Goal: Task Accomplishment & Management: Use online tool/utility

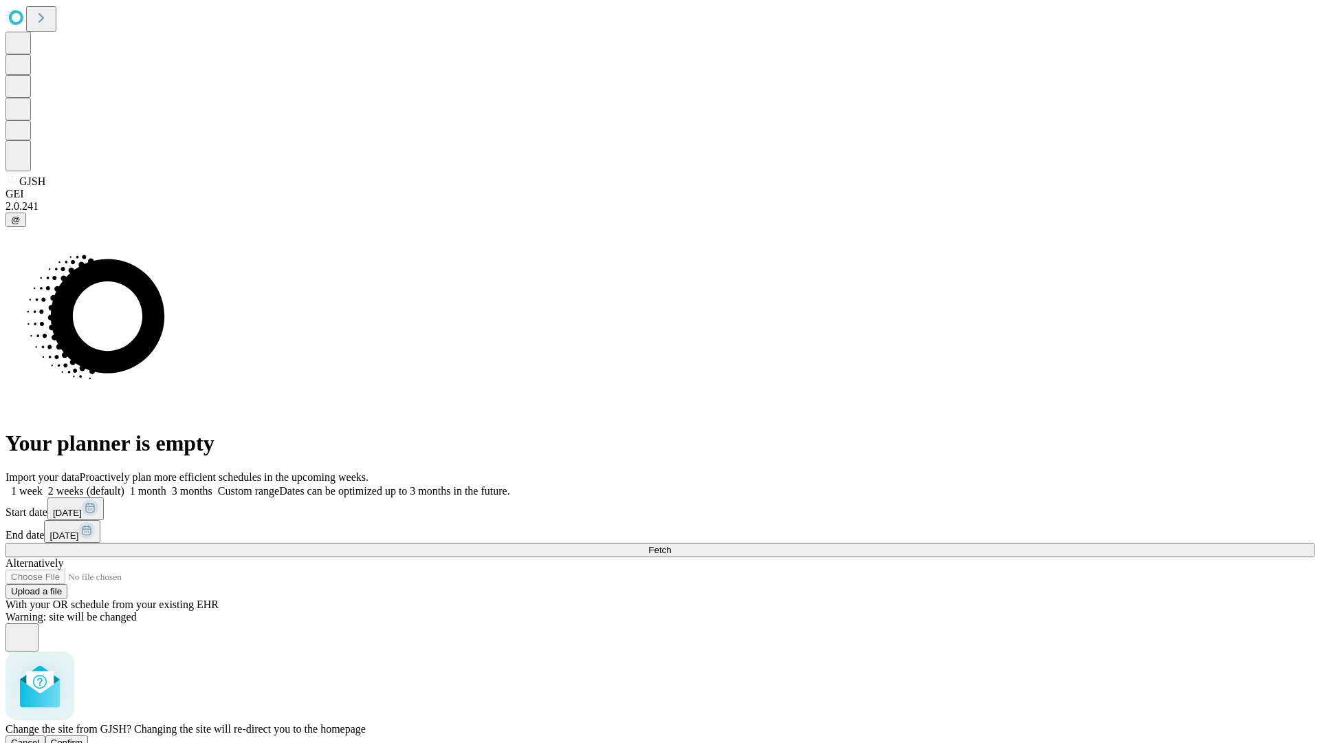
click at [83, 737] on span "Confirm" at bounding box center [67, 742] width 32 height 10
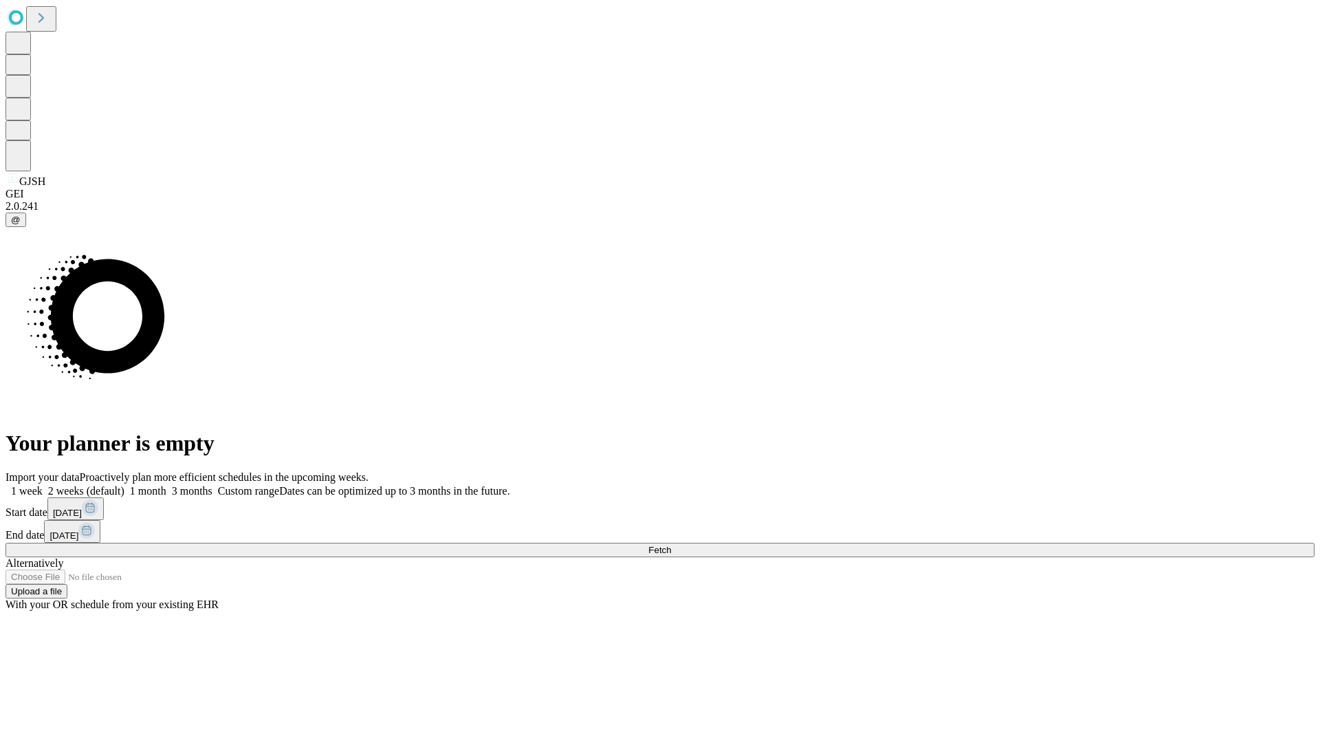
click at [43, 485] on label "1 week" at bounding box center [24, 491] width 37 height 12
click at [671, 545] on span "Fetch" at bounding box center [659, 550] width 23 height 10
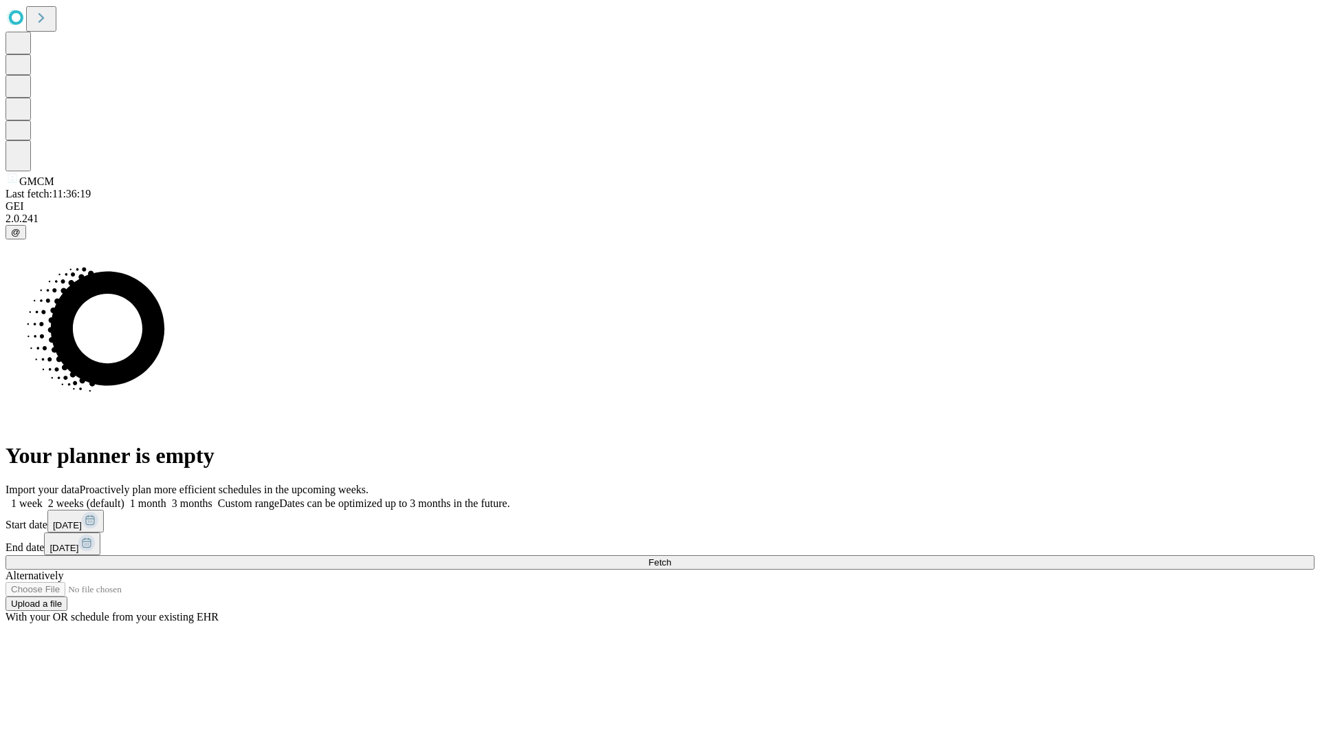
click at [43, 497] on label "1 week" at bounding box center [24, 503] width 37 height 12
click at [671, 557] on span "Fetch" at bounding box center [659, 562] width 23 height 10
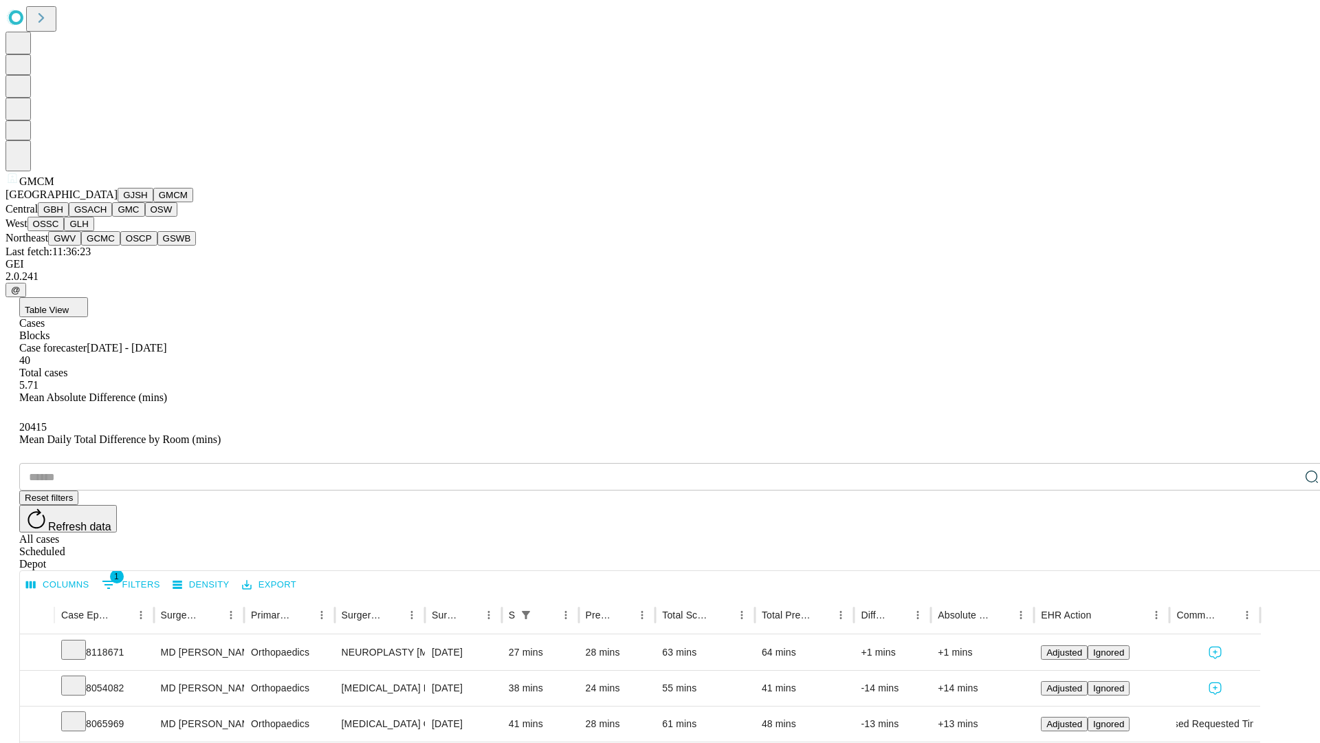
click at [69, 217] on button "GBH" at bounding box center [53, 209] width 31 height 14
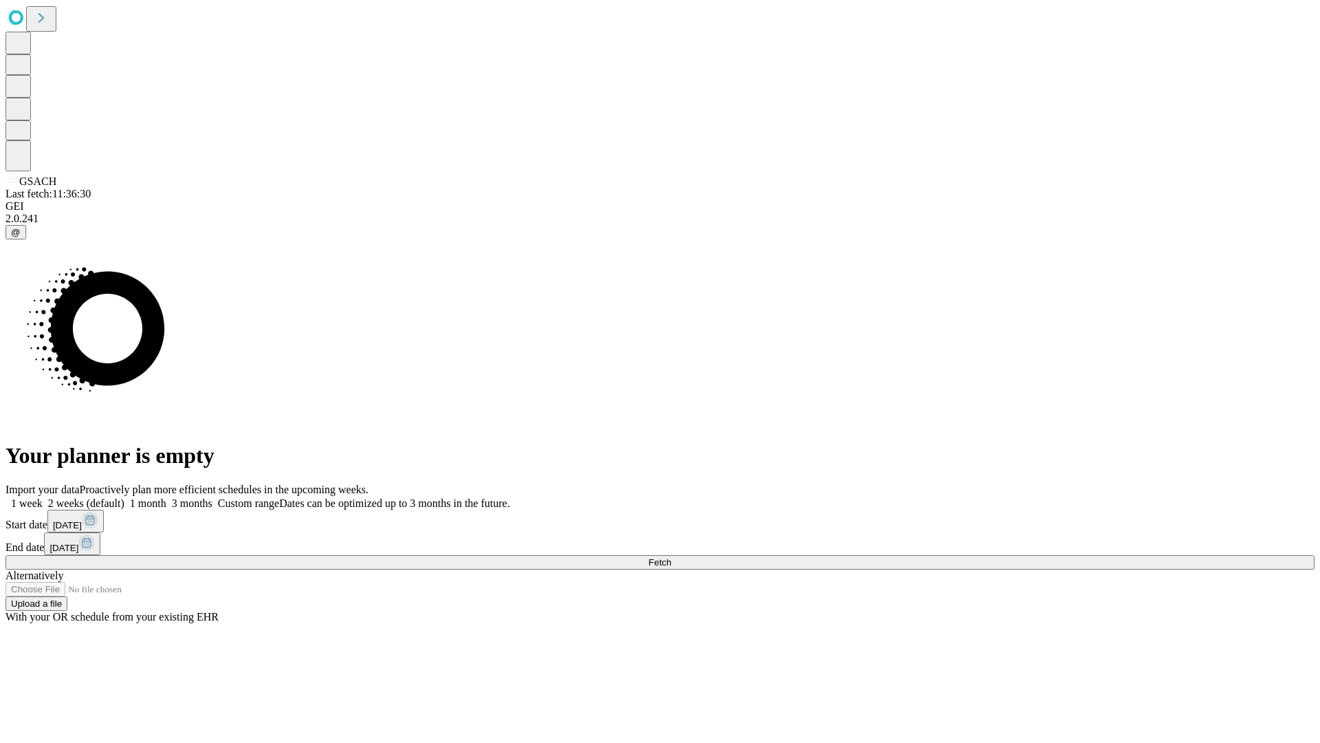
click at [43, 497] on label "1 week" at bounding box center [24, 503] width 37 height 12
click at [671, 557] on span "Fetch" at bounding box center [659, 562] width 23 height 10
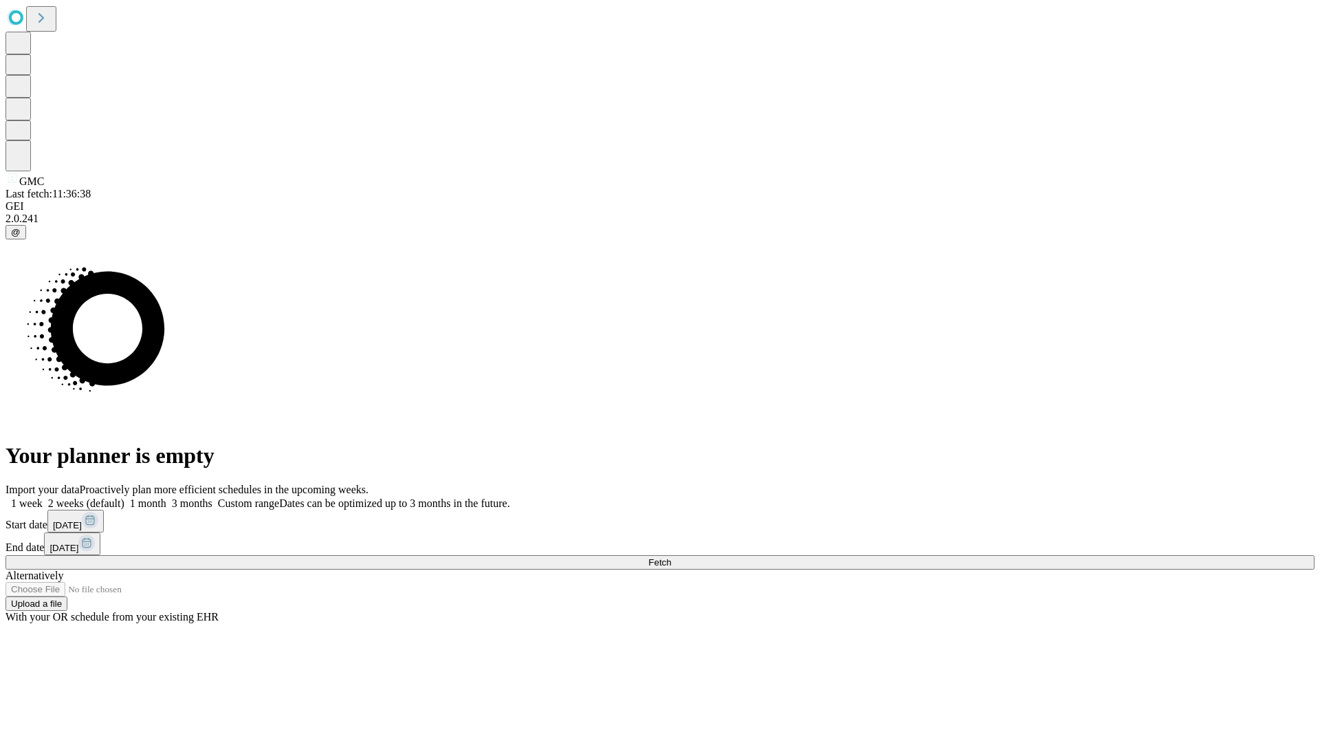
click at [671, 557] on span "Fetch" at bounding box center [659, 562] width 23 height 10
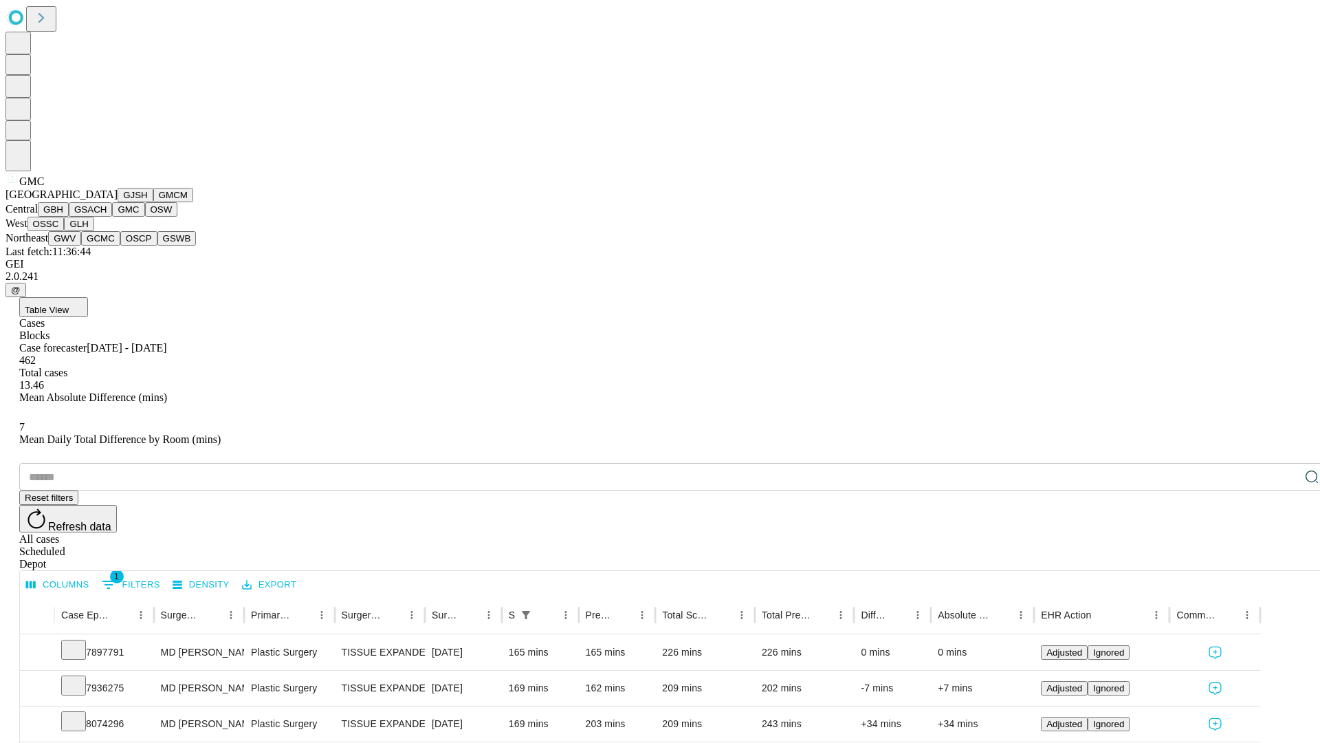
click at [145, 217] on button "OSW" at bounding box center [161, 209] width 33 height 14
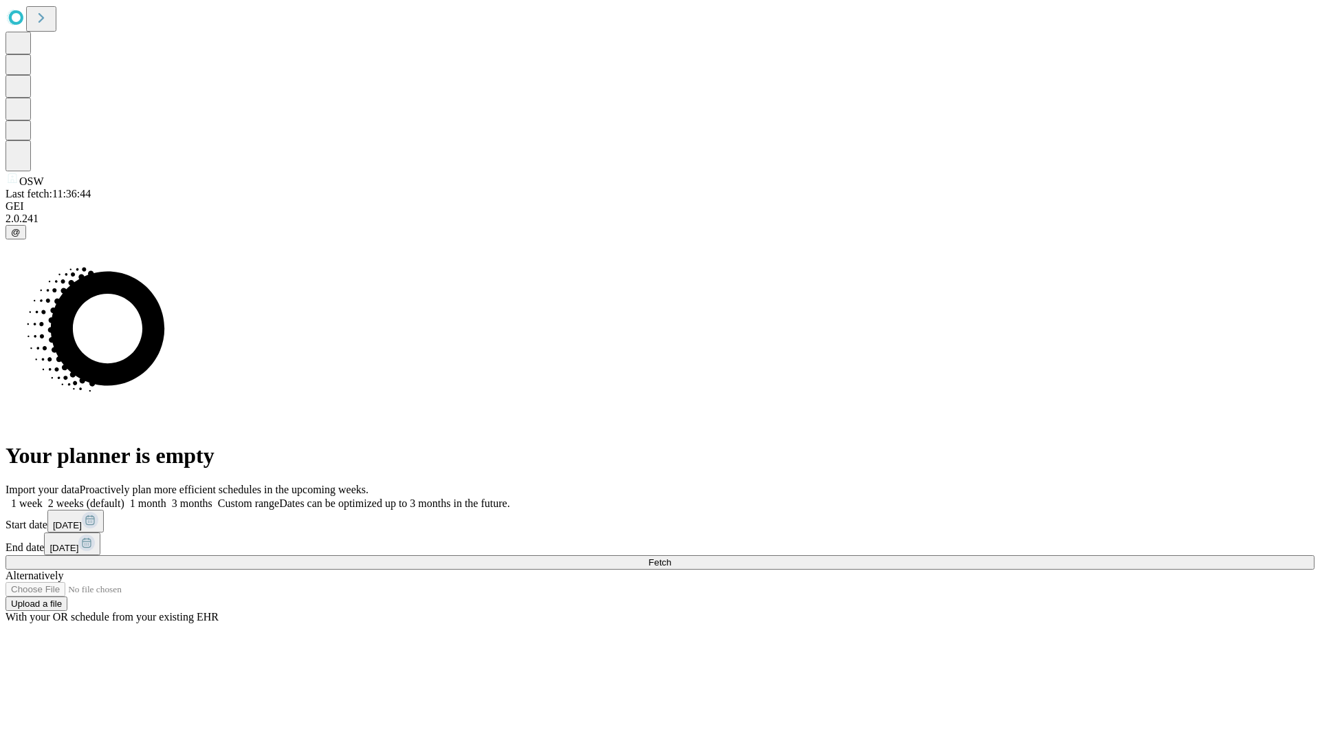
click at [43, 497] on label "1 week" at bounding box center [24, 503] width 37 height 12
click at [671, 557] on span "Fetch" at bounding box center [659, 562] width 23 height 10
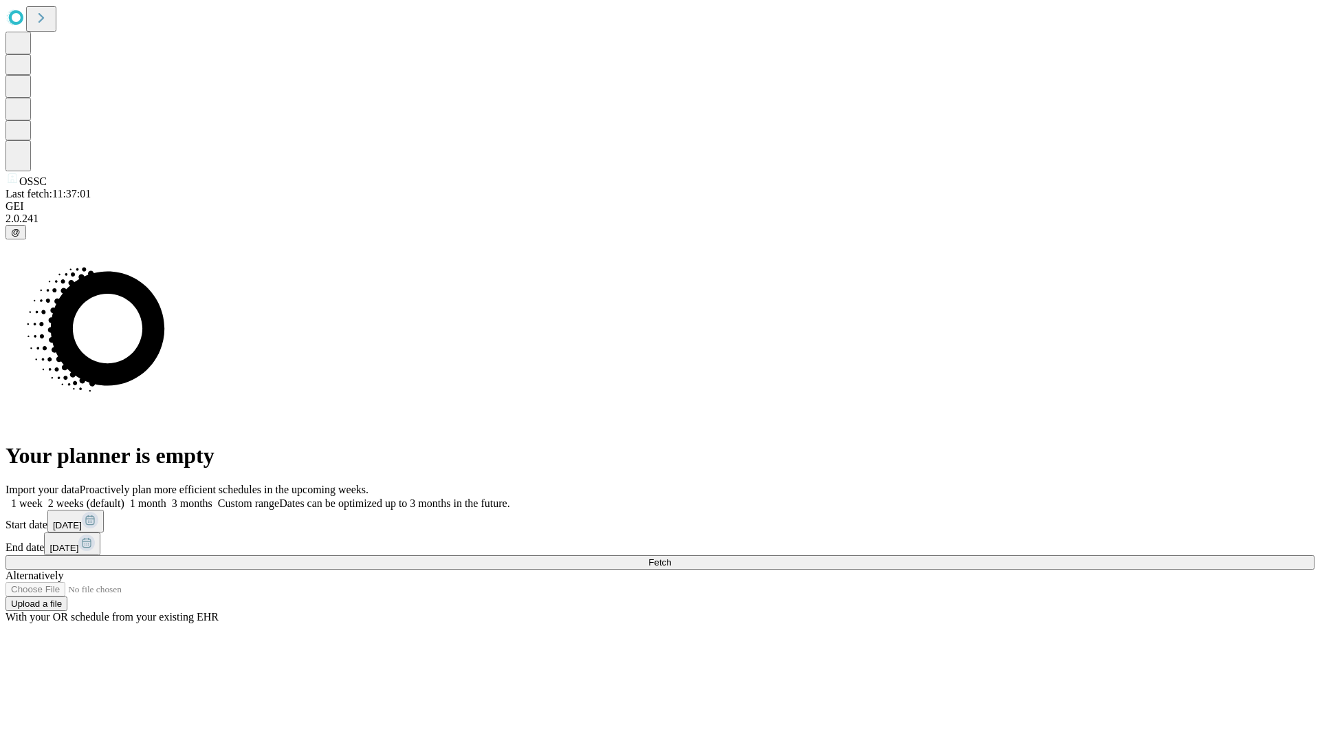
click at [43, 497] on label "1 week" at bounding box center [24, 503] width 37 height 12
click at [671, 557] on span "Fetch" at bounding box center [659, 562] width 23 height 10
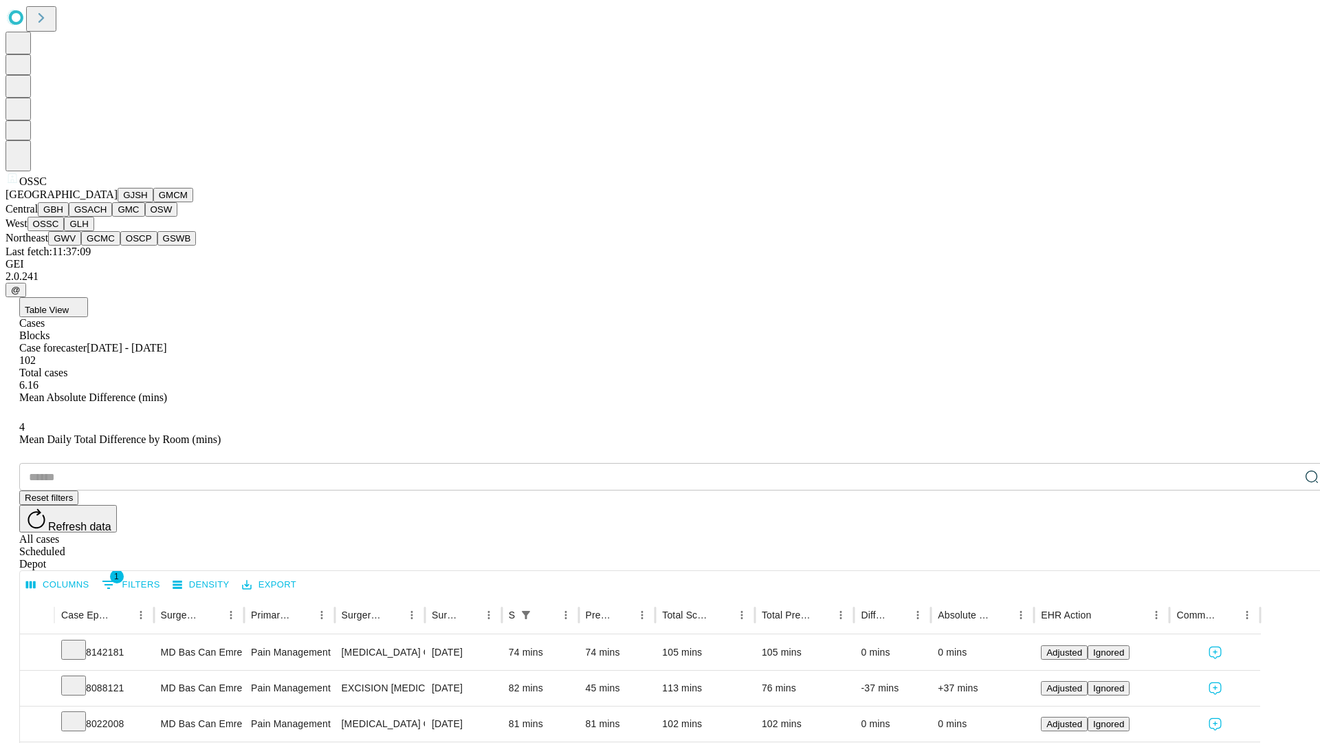
click at [94, 231] on button "GLH" at bounding box center [79, 224] width 30 height 14
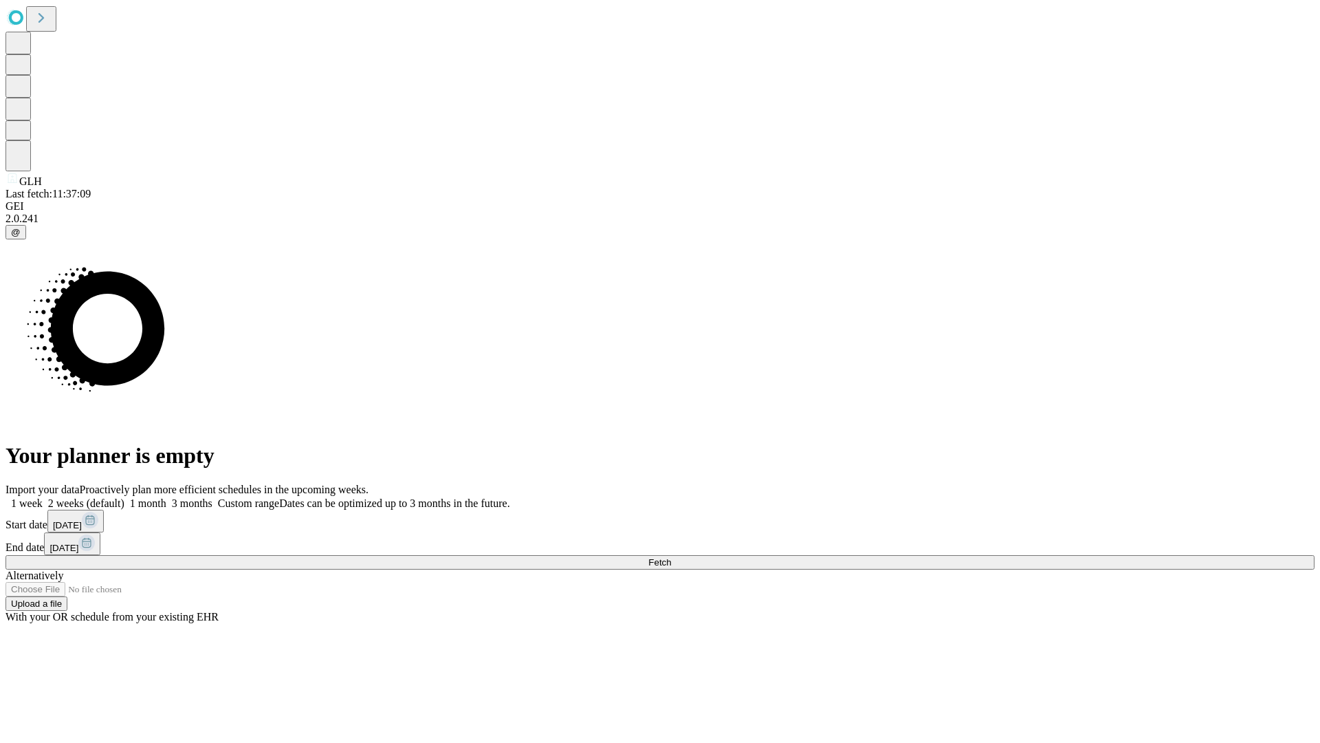
click at [43, 497] on label "1 week" at bounding box center [24, 503] width 37 height 12
click at [671, 557] on span "Fetch" at bounding box center [659, 562] width 23 height 10
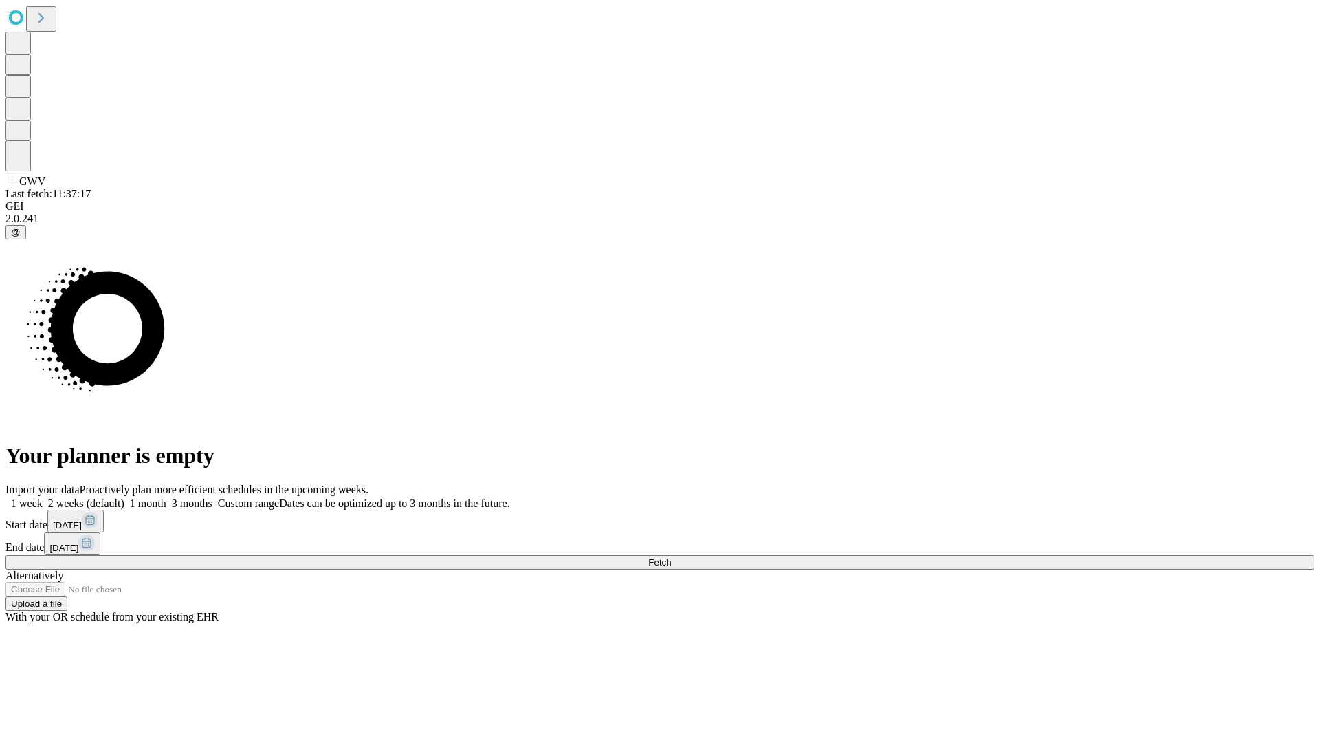
click at [671, 557] on span "Fetch" at bounding box center [659, 562] width 23 height 10
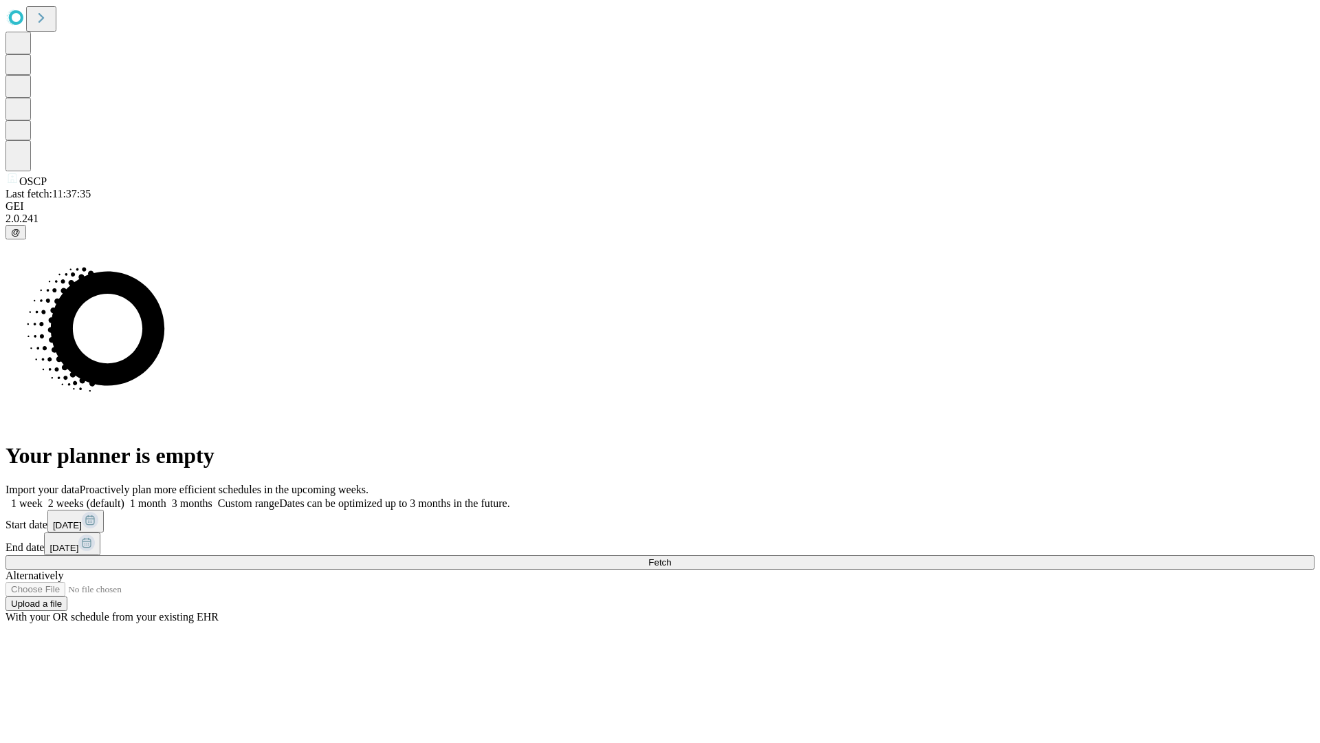
click at [43, 497] on label "1 week" at bounding box center [24, 503] width 37 height 12
click at [671, 557] on span "Fetch" at bounding box center [659, 562] width 23 height 10
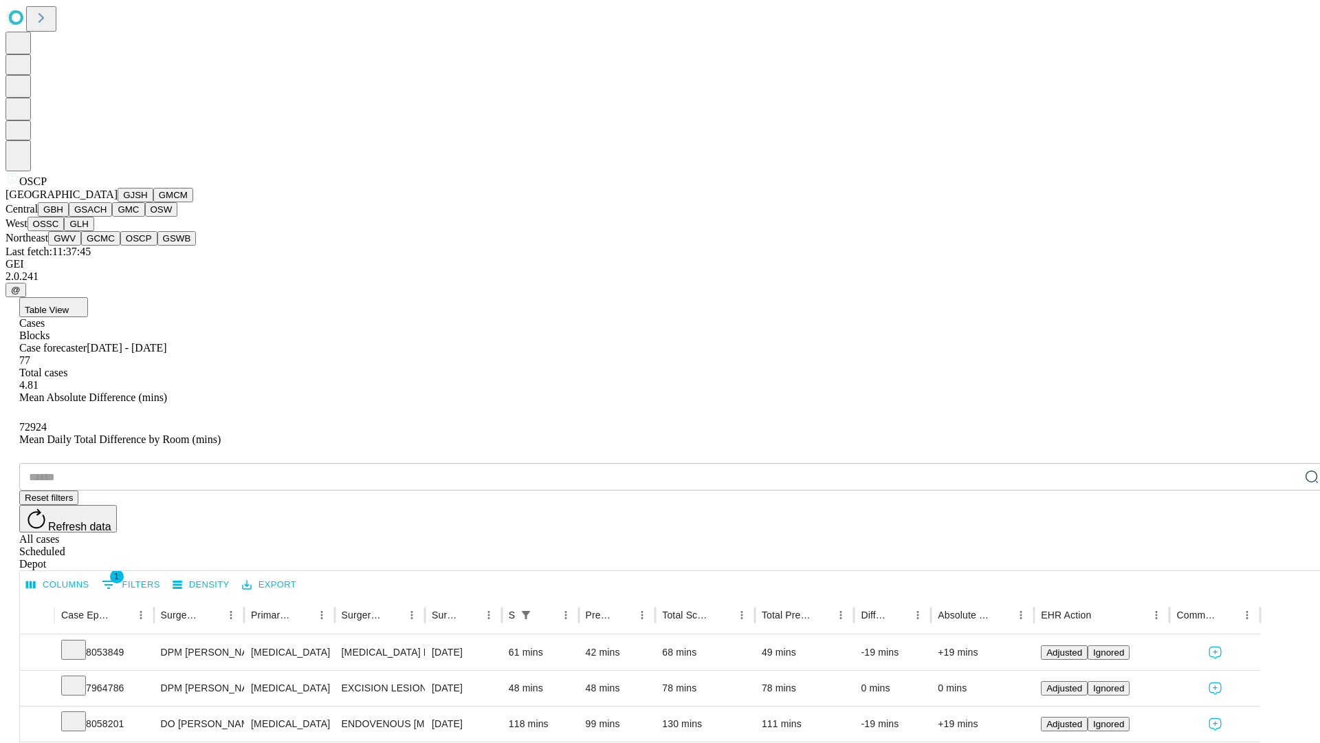
click at [157, 245] on button "GSWB" at bounding box center [176, 238] width 39 height 14
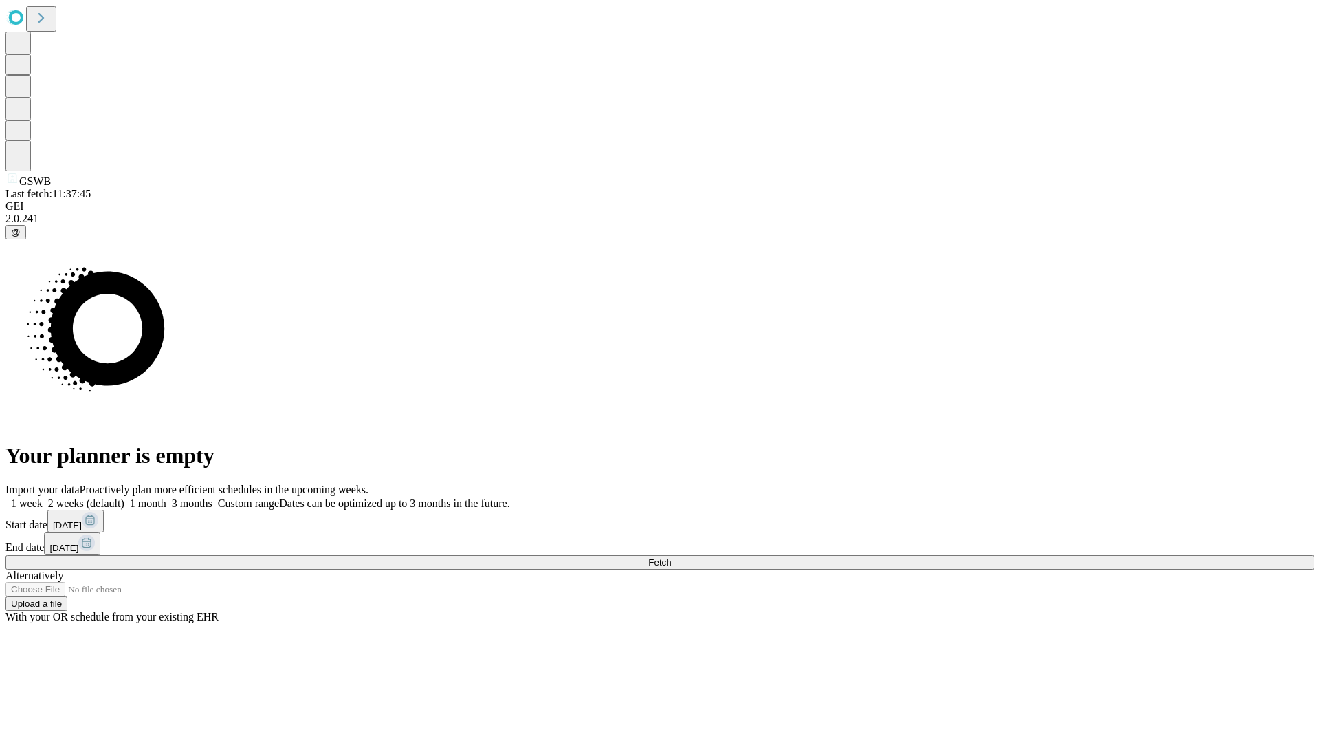
click at [43, 497] on label "1 week" at bounding box center [24, 503] width 37 height 12
click at [671, 557] on span "Fetch" at bounding box center [659, 562] width 23 height 10
